Goal: Task Accomplishment & Management: Complete application form

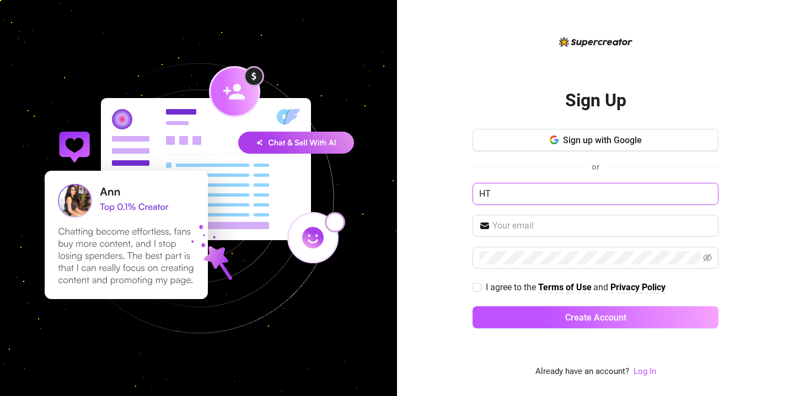
type input "H"
type input "T"
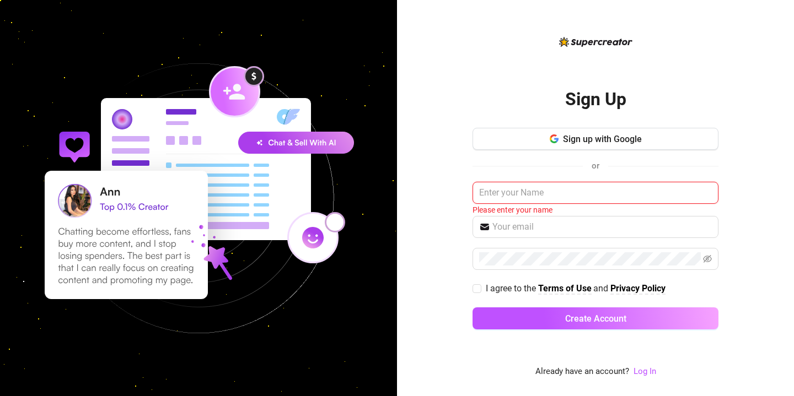
type input "O"
type input "p"
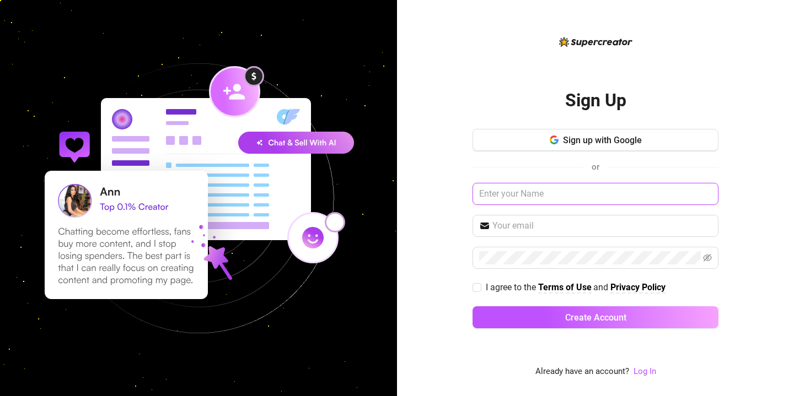
type input "P"
type input "p"
type input "faketaksi"
type input "d"
type input "[EMAIL_ADDRESS][DOMAIN_NAME]"
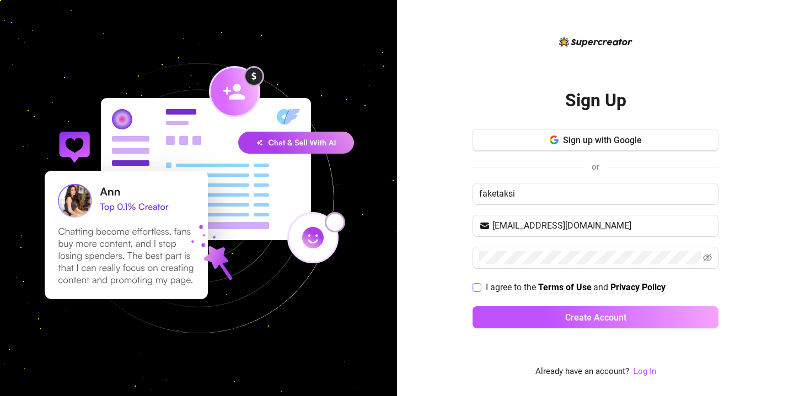
click at [480, 290] on span at bounding box center [477, 287] width 9 height 9
click at [480, 290] on input "I agree to the Terms of Use and Privacy Policy" at bounding box center [477, 287] width 8 height 8
checkbox input "true"
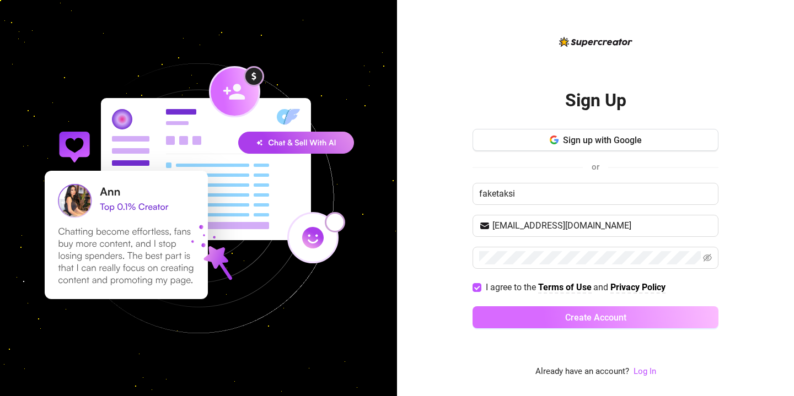
click at [527, 319] on button "Create Account" at bounding box center [596, 318] width 246 height 22
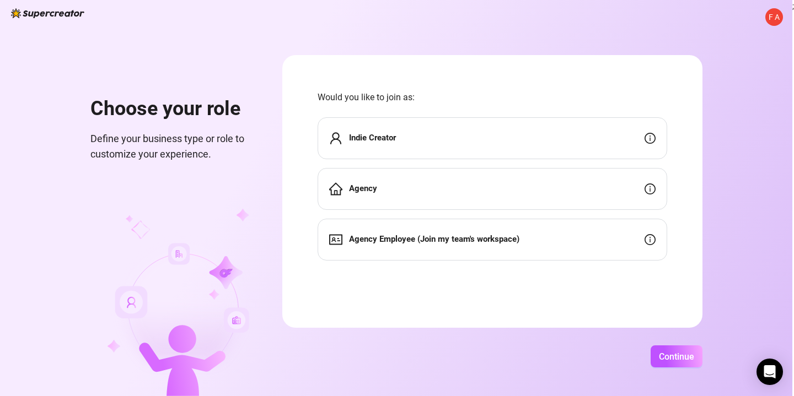
click at [396, 137] on strong "Indie Creator" at bounding box center [372, 138] width 47 height 10
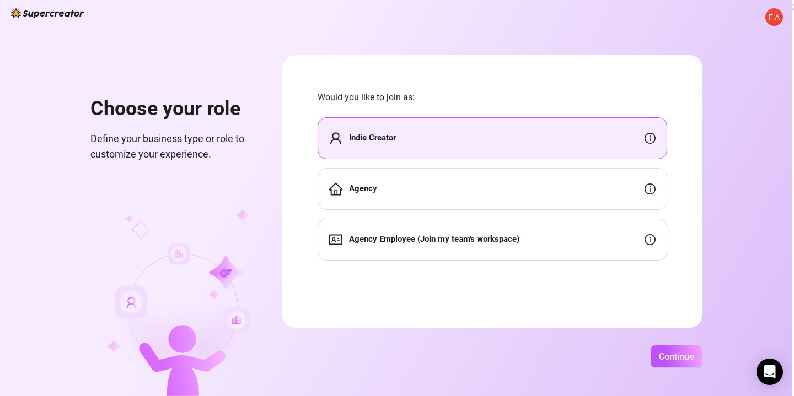
click at [396, 142] on strong "Indie Creator" at bounding box center [372, 138] width 47 height 10
click at [430, 189] on div "Agency" at bounding box center [493, 189] width 350 height 42
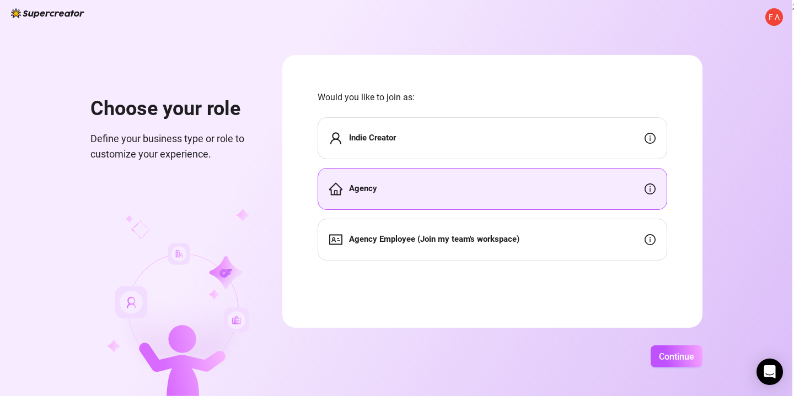
click at [458, 226] on div "Agency Employee (Join my team's workspace)" at bounding box center [493, 240] width 350 height 42
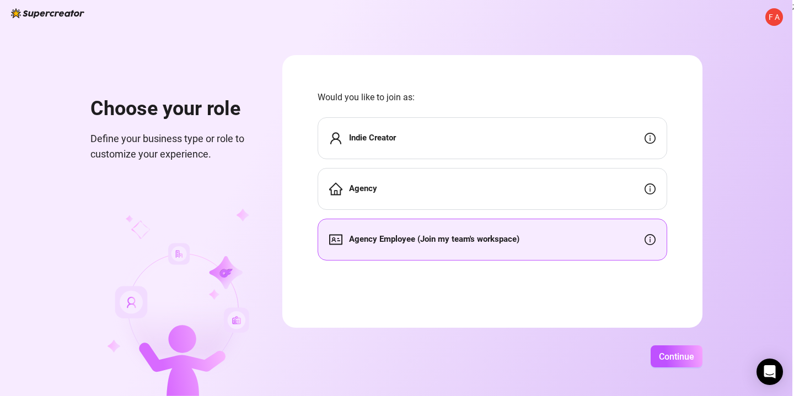
click at [545, 131] on div "Indie Creator" at bounding box center [493, 138] width 350 height 42
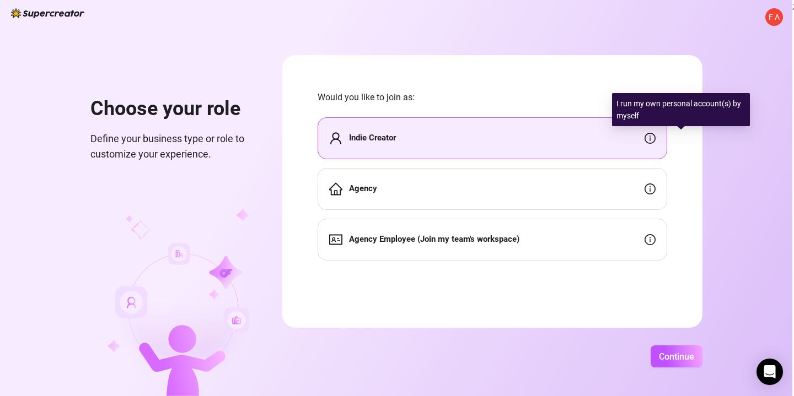
click at [650, 141] on icon "info-circle" at bounding box center [649, 139] width 1 height 6
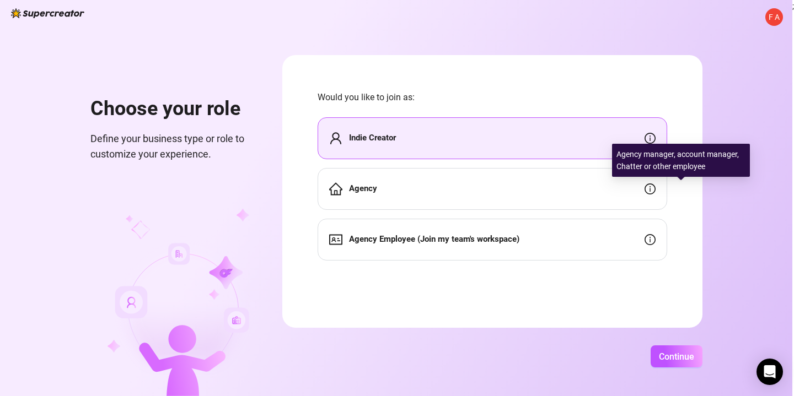
click at [656, 185] on icon "info-circle" at bounding box center [650, 189] width 11 height 11
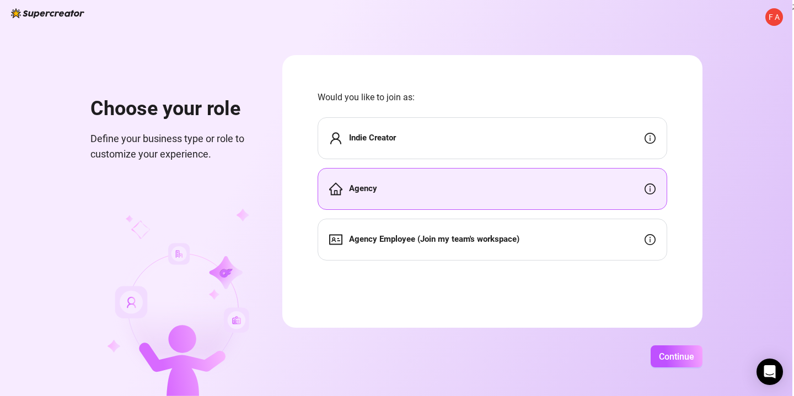
click at [582, 148] on div "Indie Creator" at bounding box center [493, 138] width 350 height 42
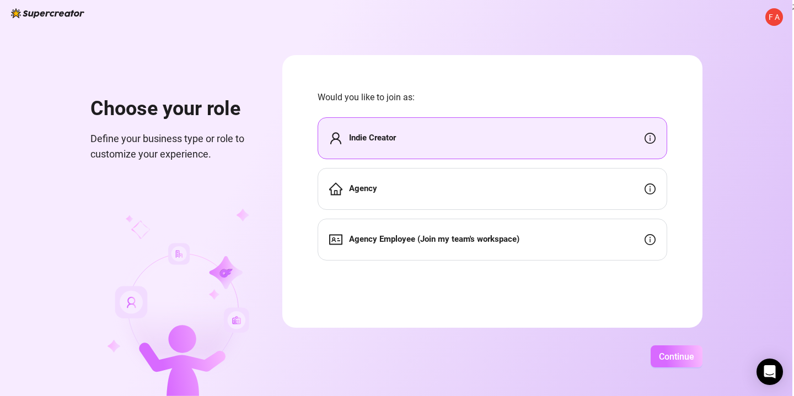
click at [694, 352] on span "Continue" at bounding box center [676, 357] width 35 height 10
